Goal: Task Accomplishment & Management: Use online tool/utility

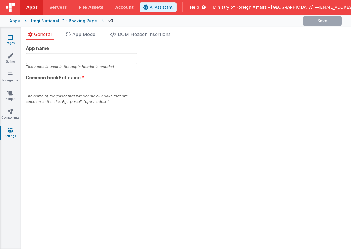
click at [11, 40] on link "Pages" at bounding box center [10, 40] width 21 height 12
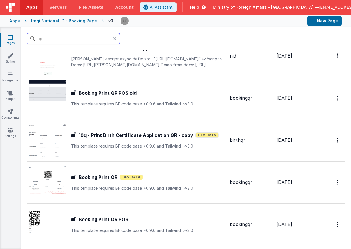
scroll to position [243, 0]
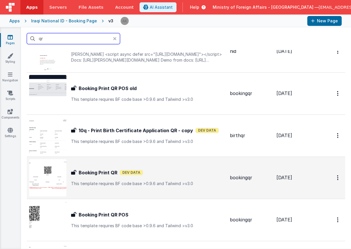
type input "qr"
click at [57, 179] on img at bounding box center [47, 178] width 37 height 37
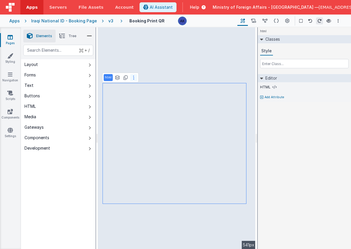
click at [133, 77] on icon at bounding box center [133, 77] width 1 height 5
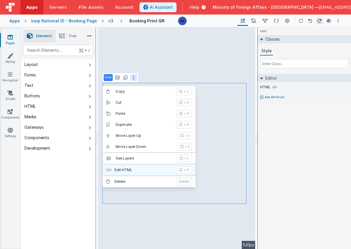
click at [145, 171] on p "Edit HTML" at bounding box center [143, 170] width 58 height 5
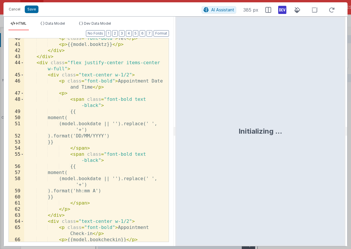
scroll to position [353, 0]
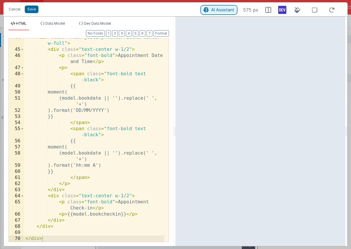
click at [224, 12] on span "AI Assistant" at bounding box center [222, 9] width 23 height 5
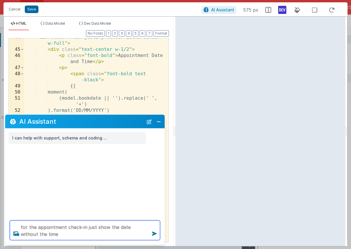
type textarea "for the appointment check-in just show the date without the time"
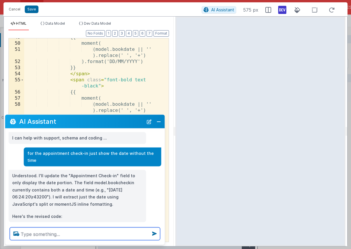
scroll to position [2, 0]
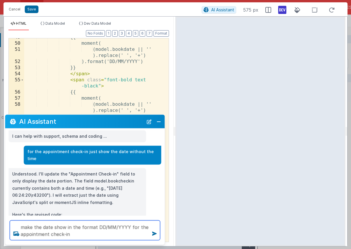
type textarea "make the date show in the format DD/MM/YYYY for the appointment check-in"
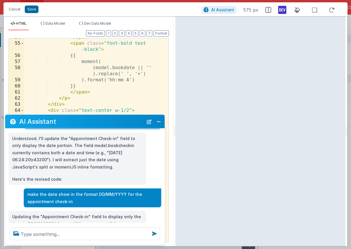
scroll to position [48, 0]
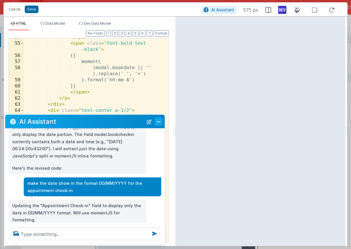
click at [155, 124] on button "Close" at bounding box center [159, 122] width 8 height 8
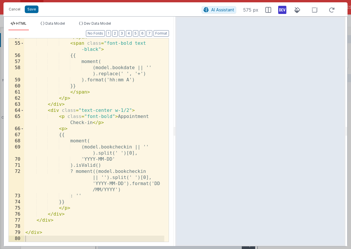
scroll to position [49, 0]
click at [29, 10] on button "Save" at bounding box center [32, 10] width 14 height 8
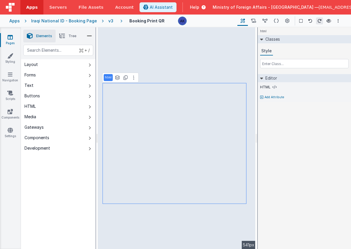
click at [108, 22] on div "v3" at bounding box center [111, 21] width 7 height 6
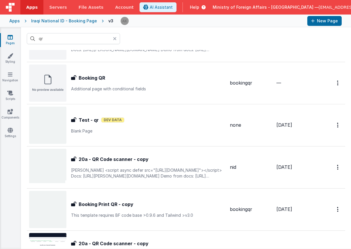
scroll to position [32, 0]
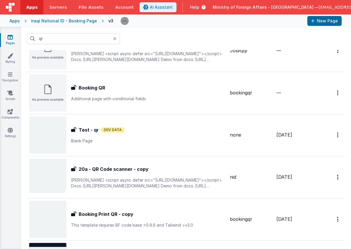
click at [52, 154] on td "Test - qr Test - qr Dev Data Blank Page" at bounding box center [127, 135] width 201 height 42
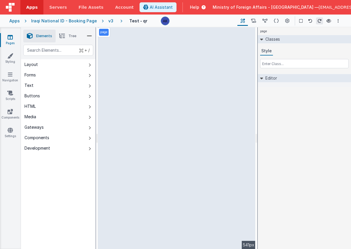
click at [108, 22] on div "v3" at bounding box center [111, 21] width 7 height 6
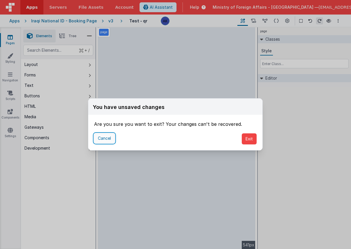
click at [111, 138] on button "Cancel" at bounding box center [104, 139] width 21 height 10
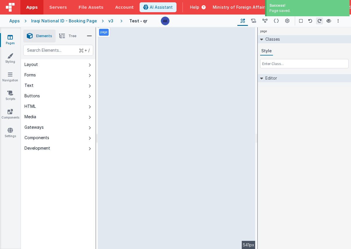
click at [108, 22] on div "v3" at bounding box center [111, 21] width 7 height 6
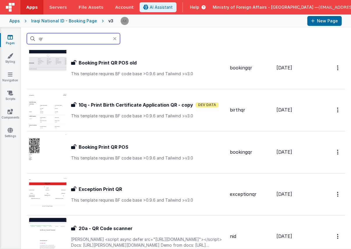
scroll to position [291, 0]
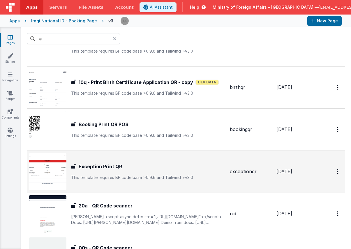
click at [59, 170] on img at bounding box center [47, 171] width 37 height 37
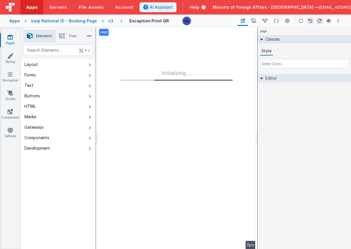
click at [109, 22] on div "v3" at bounding box center [111, 21] width 7 height 6
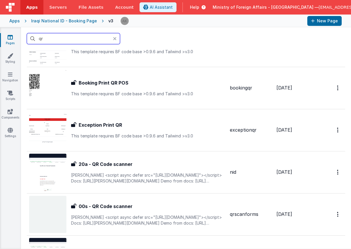
scroll to position [291, 0]
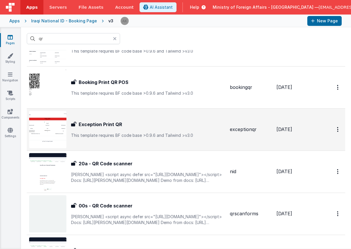
click at [58, 124] on img at bounding box center [47, 129] width 37 height 37
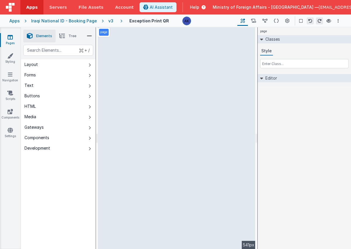
click at [108, 21] on div "v3" at bounding box center [111, 21] width 7 height 6
